Goal: Navigation & Orientation: Find specific page/section

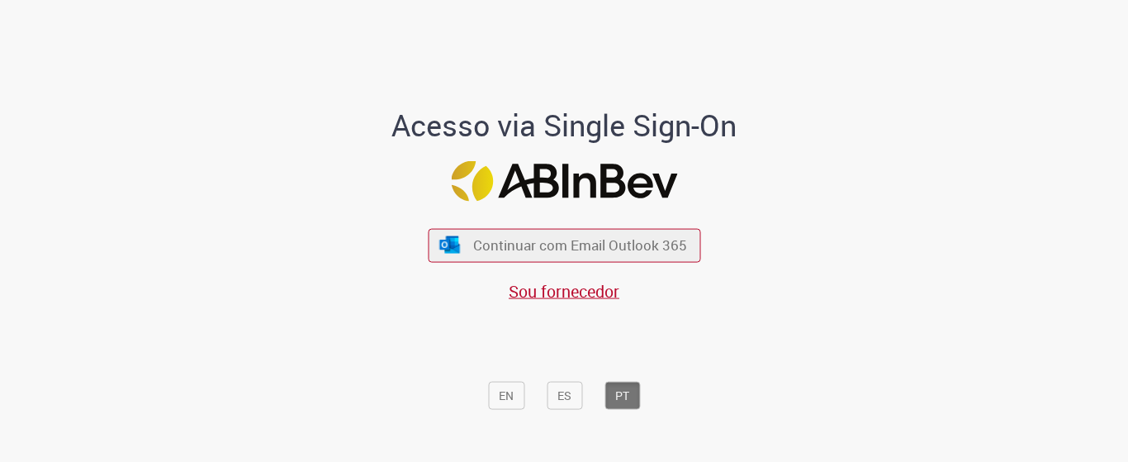
click at [549, 222] on div "Continuar com Email Outlook 365 Sou fornecedor" at bounding box center [564, 257] width 272 height 92
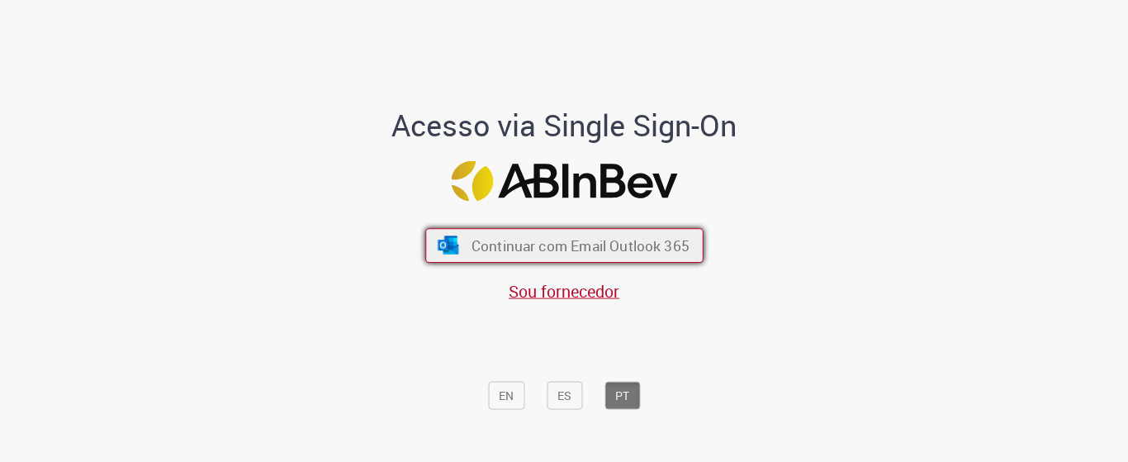
click at [549, 249] on span "Continuar com Email Outlook 365" at bounding box center [580, 244] width 218 height 19
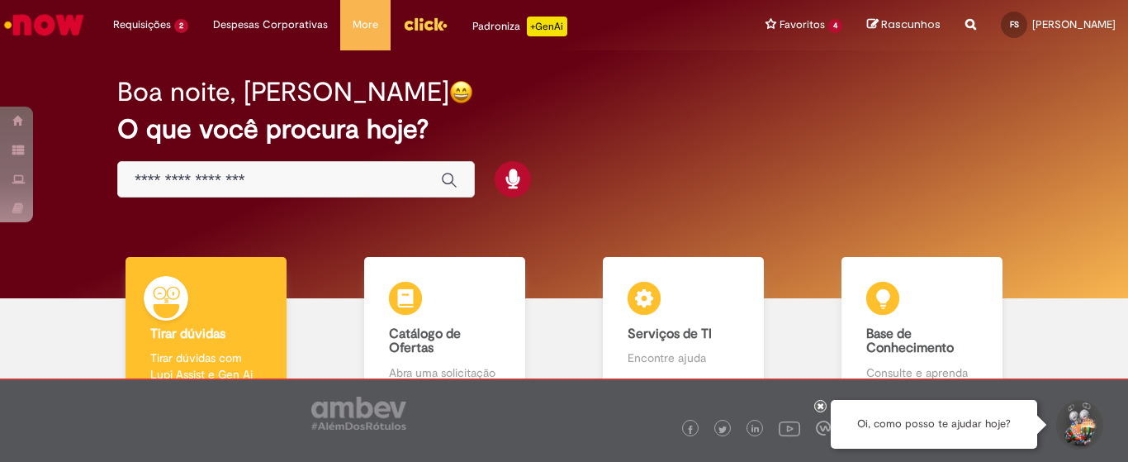
click at [421, 29] on img "Menu Cabeçalho" at bounding box center [425, 24] width 45 height 25
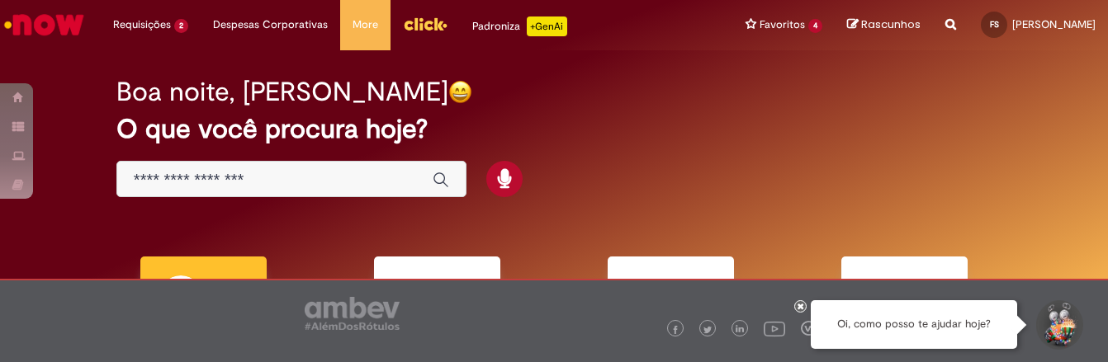
click at [786, 116] on h2 "O que você procura hoje?" at bounding box center [553, 129] width 875 height 29
